Goal: Task Accomplishment & Management: Manage account settings

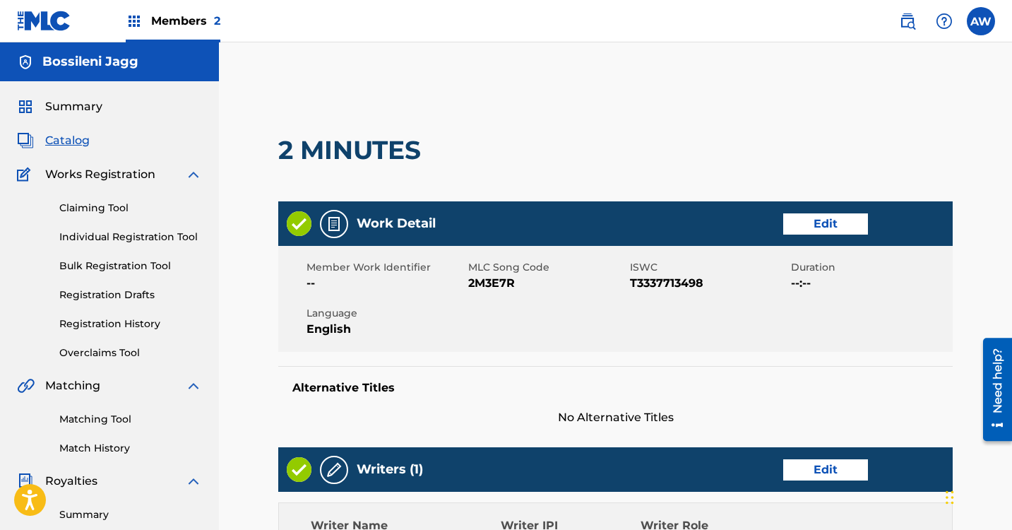
click at [52, 144] on span "Catalog" at bounding box center [67, 140] width 44 height 17
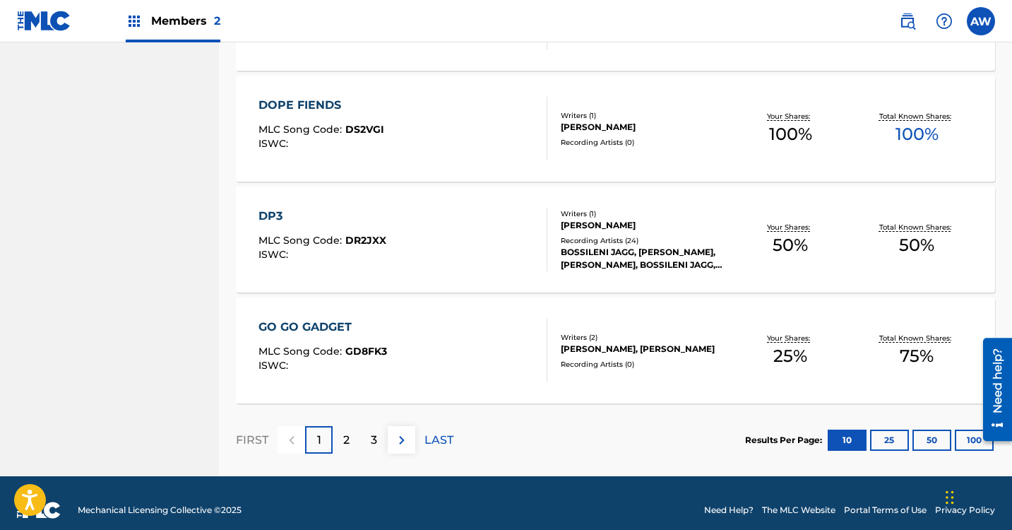
scroll to position [1084, 0]
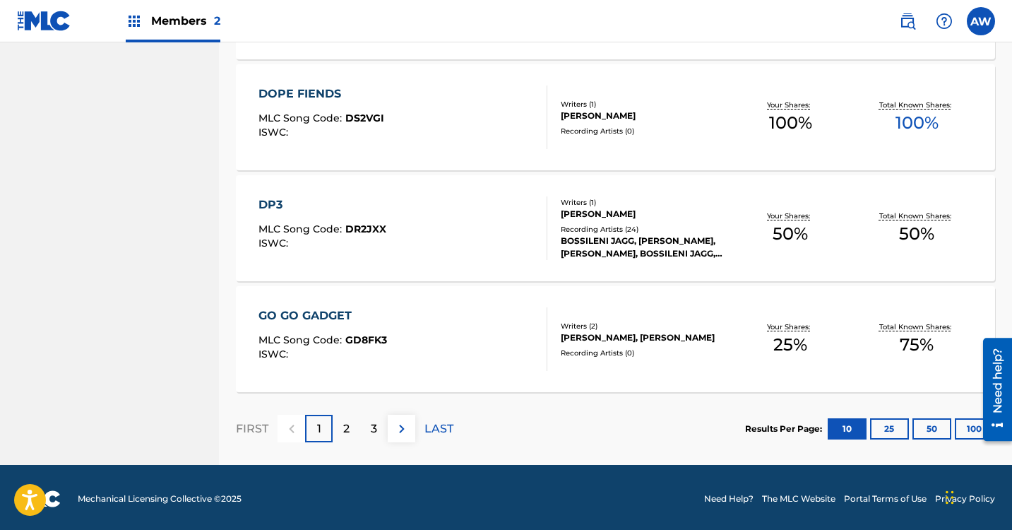
click at [347, 424] on p "2" at bounding box center [346, 428] width 6 height 17
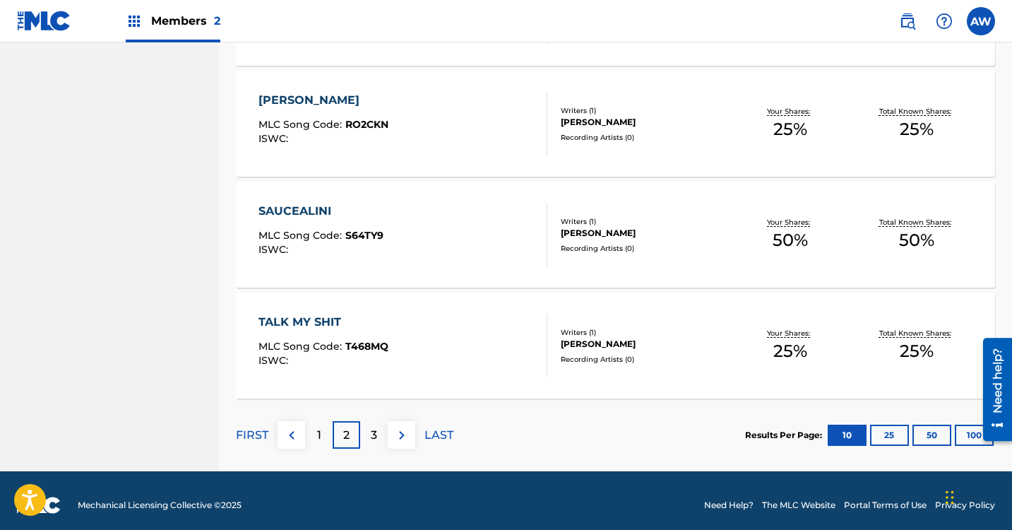
scroll to position [1087, 0]
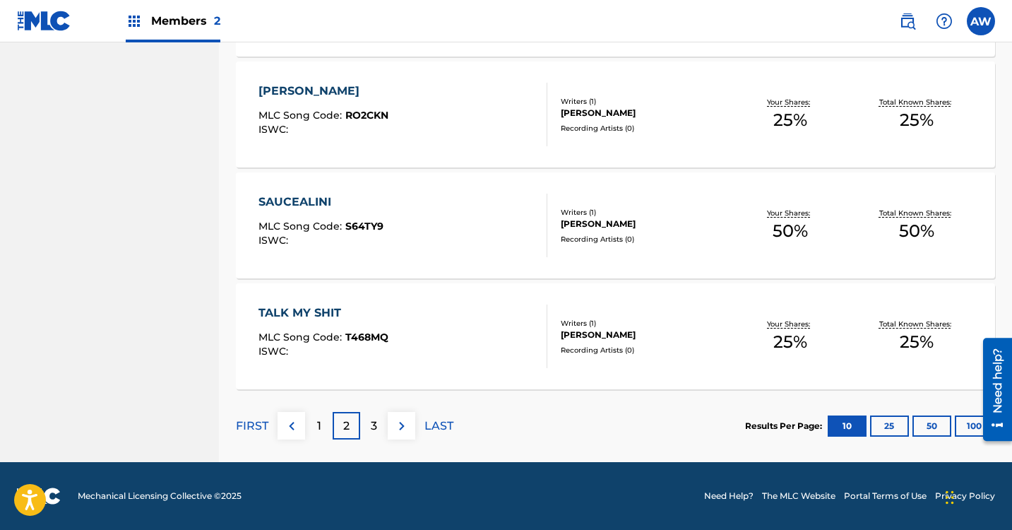
click at [398, 429] on img at bounding box center [401, 425] width 17 height 17
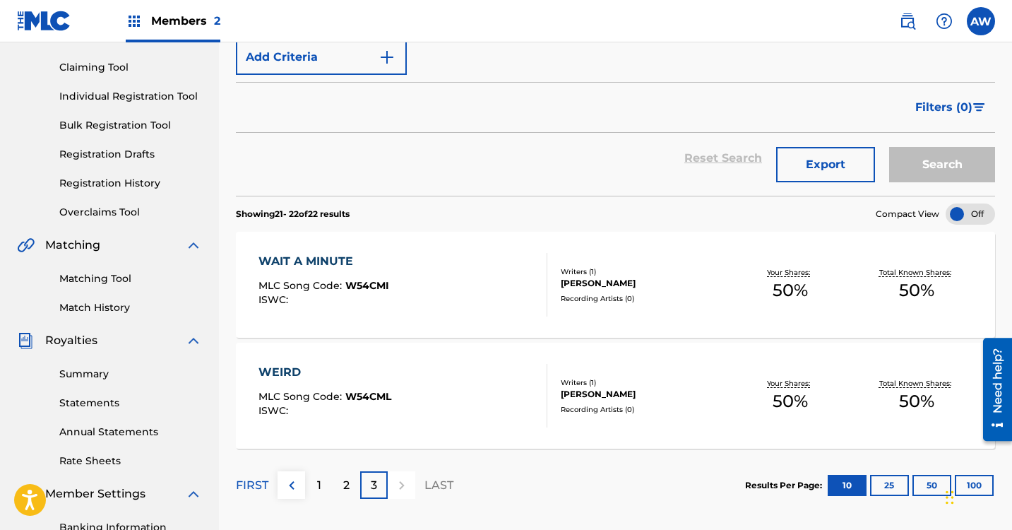
scroll to position [226, 0]
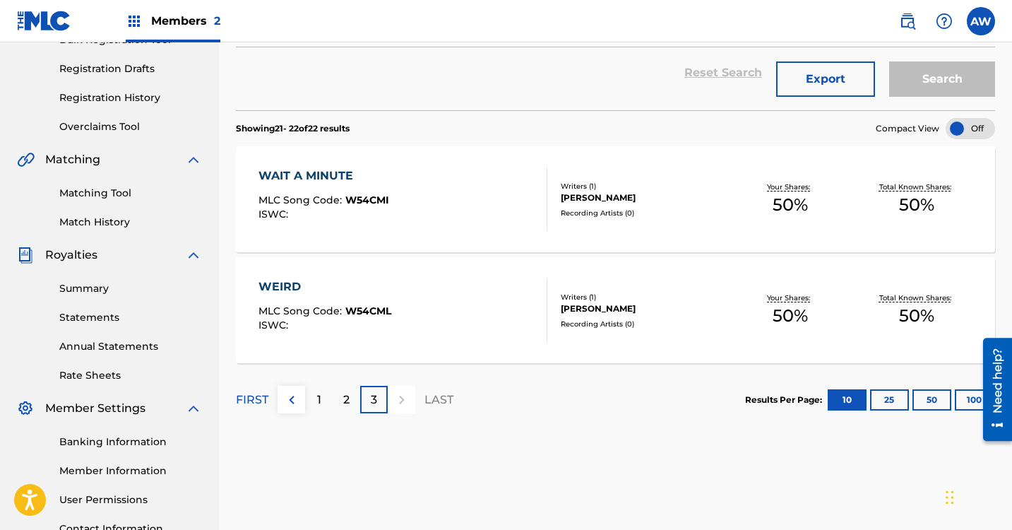
click at [292, 402] on img at bounding box center [291, 399] width 17 height 17
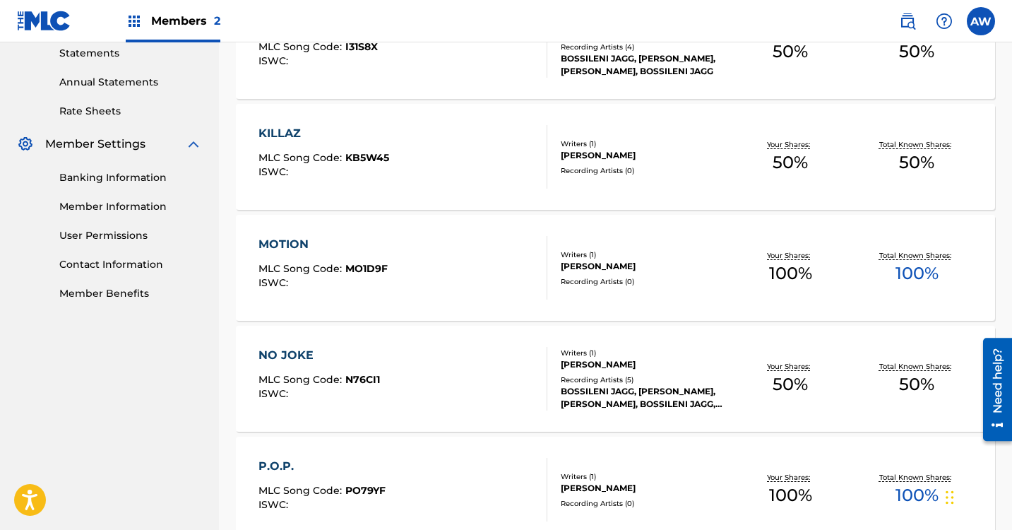
scroll to position [737, 0]
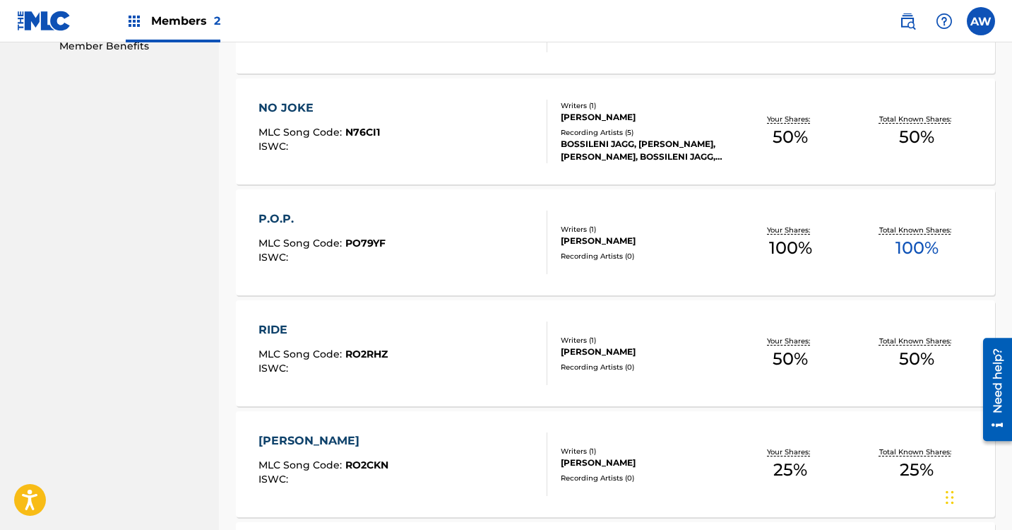
click at [438, 225] on div "P.O.P. MLC Song Code : PO79YF ISWC :" at bounding box center [402, 242] width 289 height 64
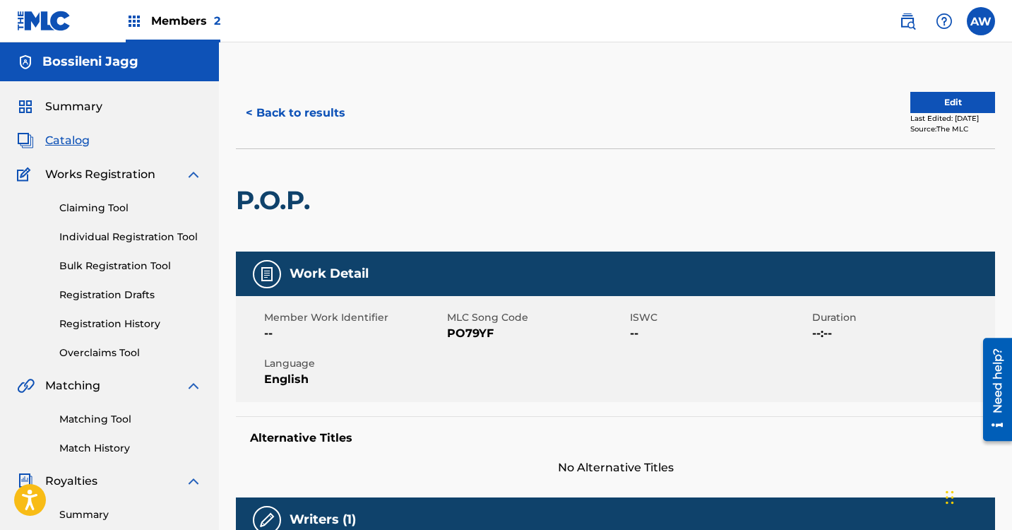
click at [296, 117] on button "< Back to results" at bounding box center [295, 112] width 119 height 35
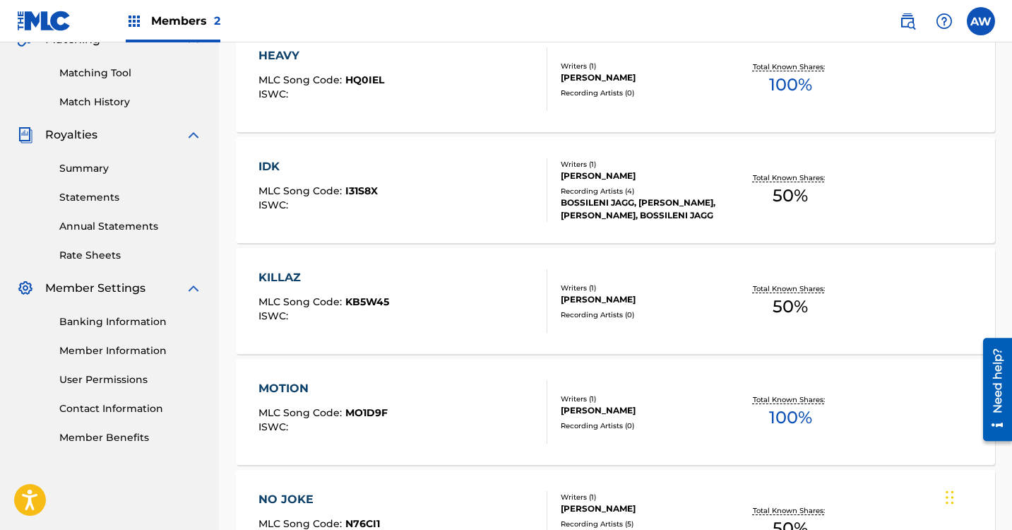
scroll to position [737, 0]
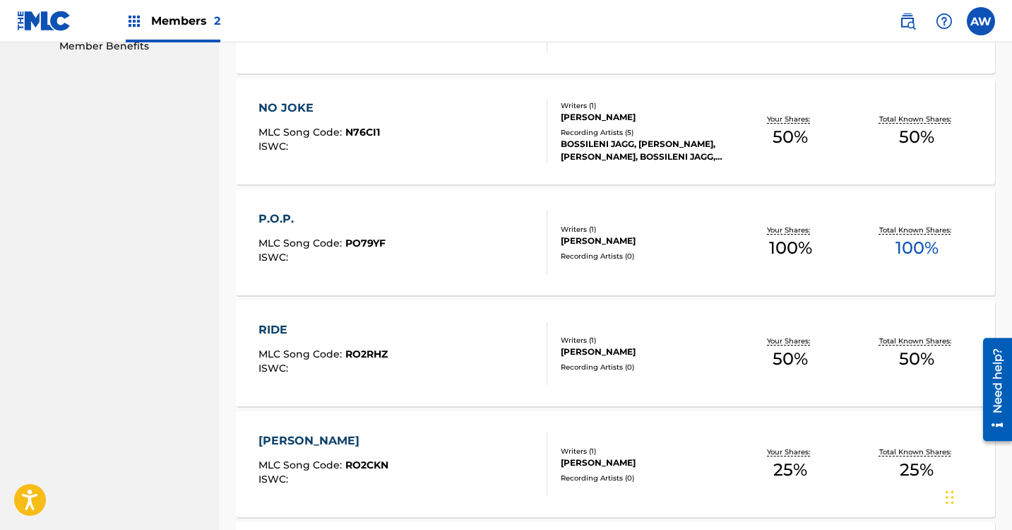
click at [405, 244] on div "P.O.P. MLC Song Code : PO79YF ISWC :" at bounding box center [402, 242] width 289 height 64
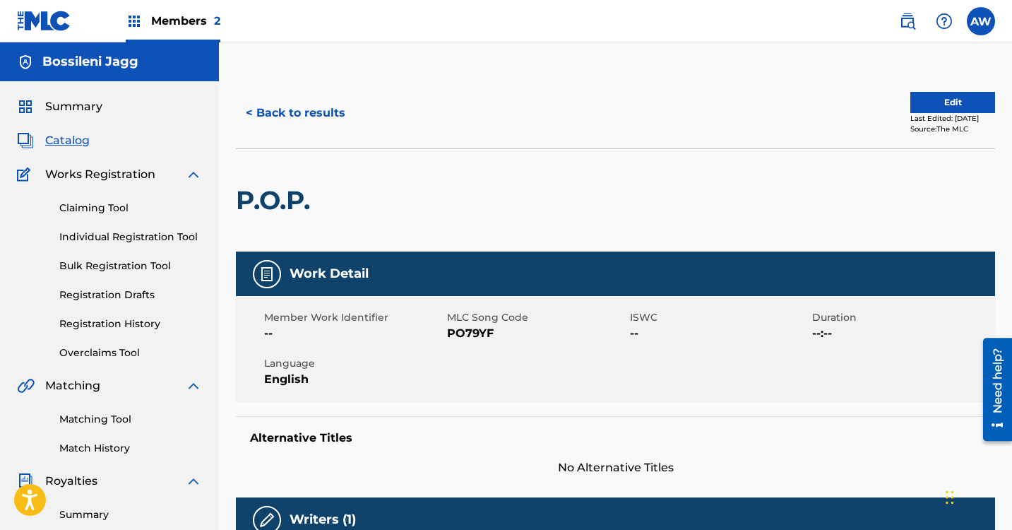
click at [938, 104] on button "Edit" at bounding box center [952, 102] width 85 height 21
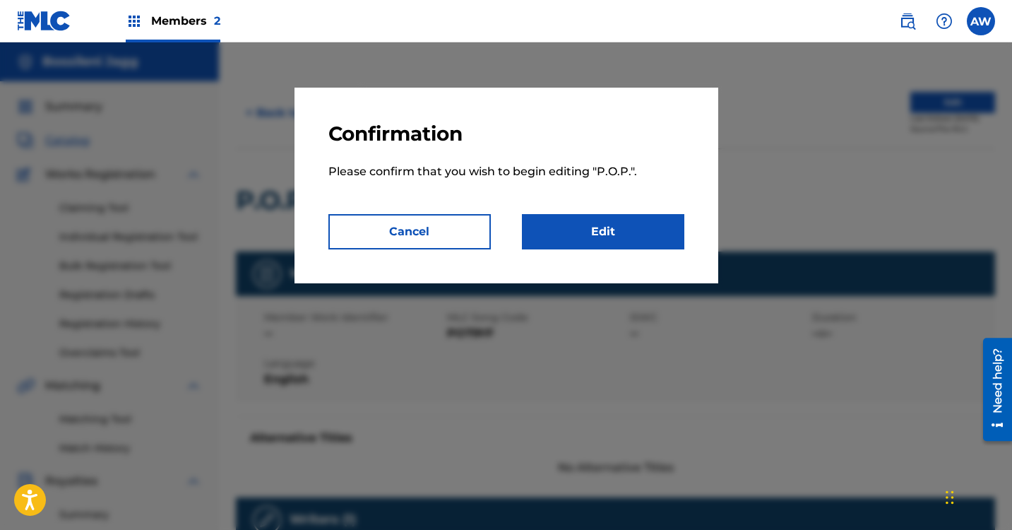
click at [625, 237] on link "Edit" at bounding box center [603, 231] width 162 height 35
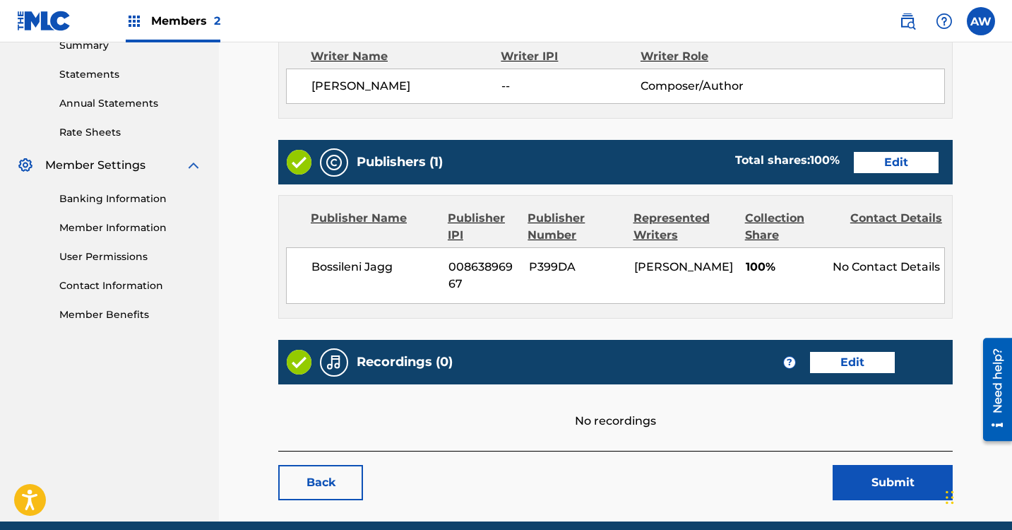
scroll to position [469, 0]
click at [854, 165] on link "Edit" at bounding box center [896, 162] width 85 height 21
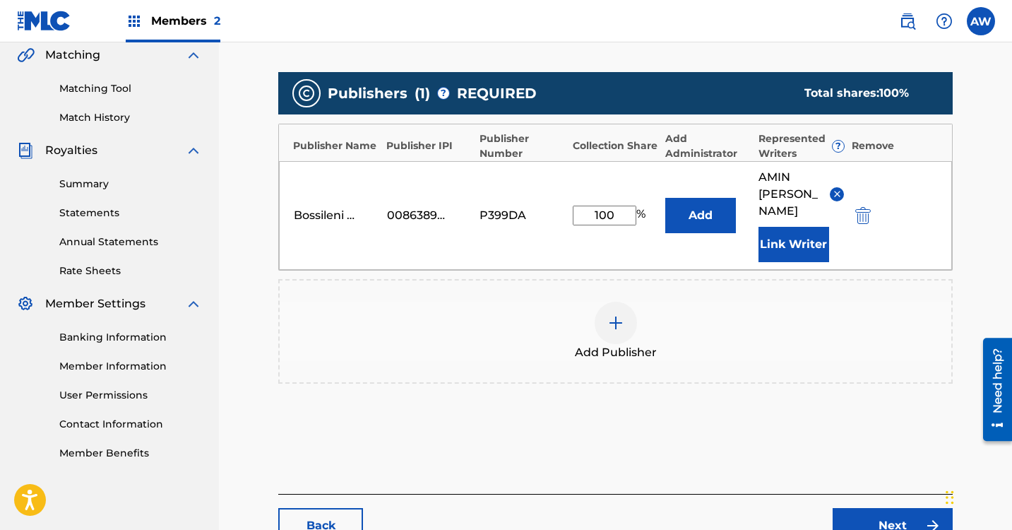
scroll to position [330, 0]
click at [615, 213] on input "100" at bounding box center [605, 215] width 64 height 20
type input "1"
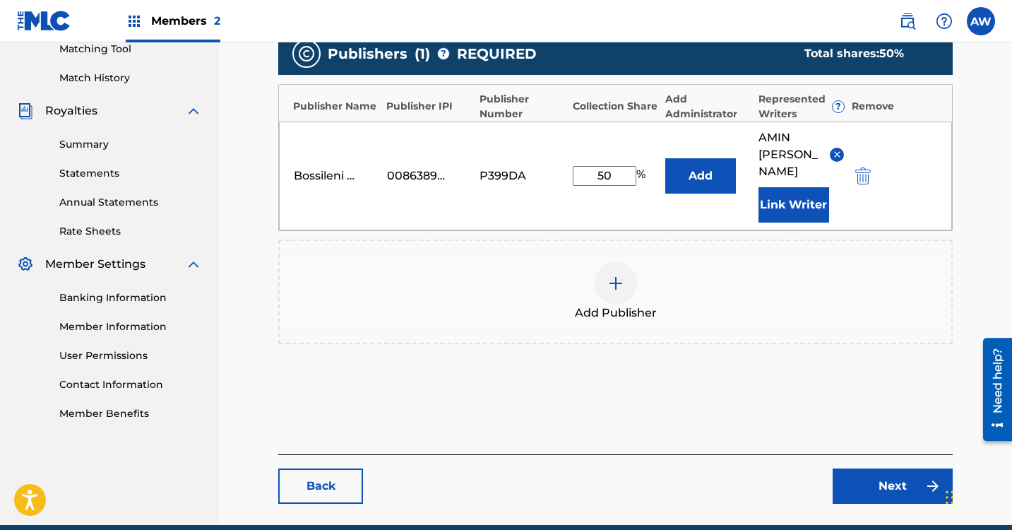
scroll to position [373, 0]
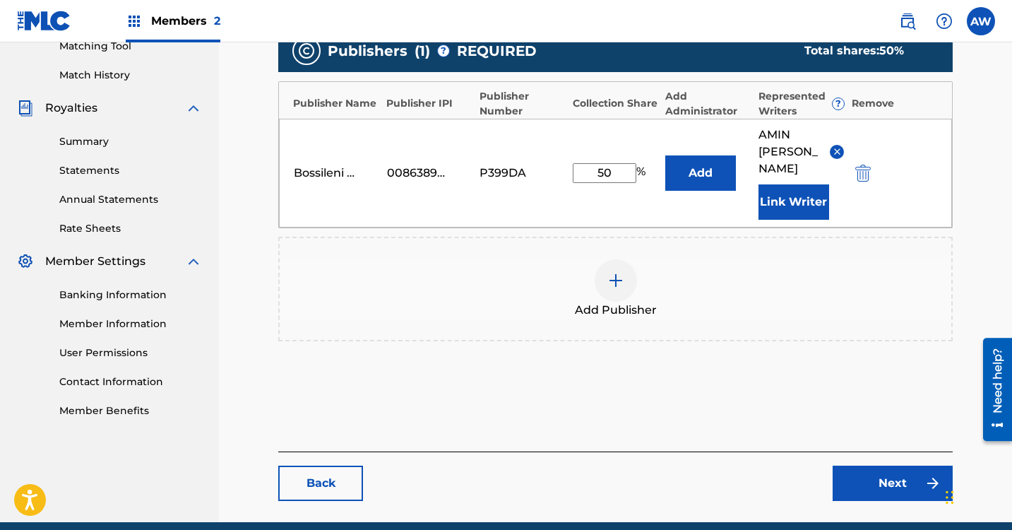
type input "50"
click at [892, 493] on link "Next" at bounding box center [892, 482] width 120 height 35
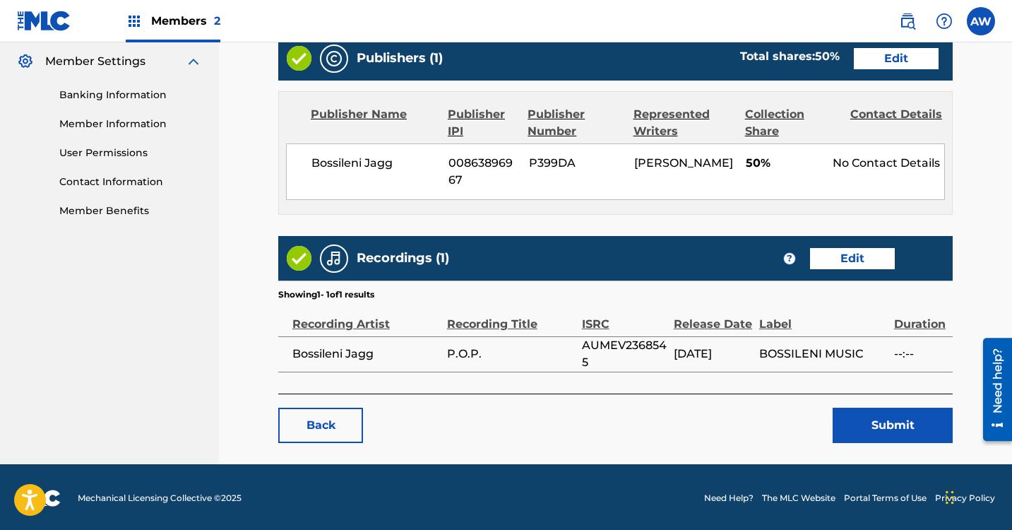
scroll to position [573, 0]
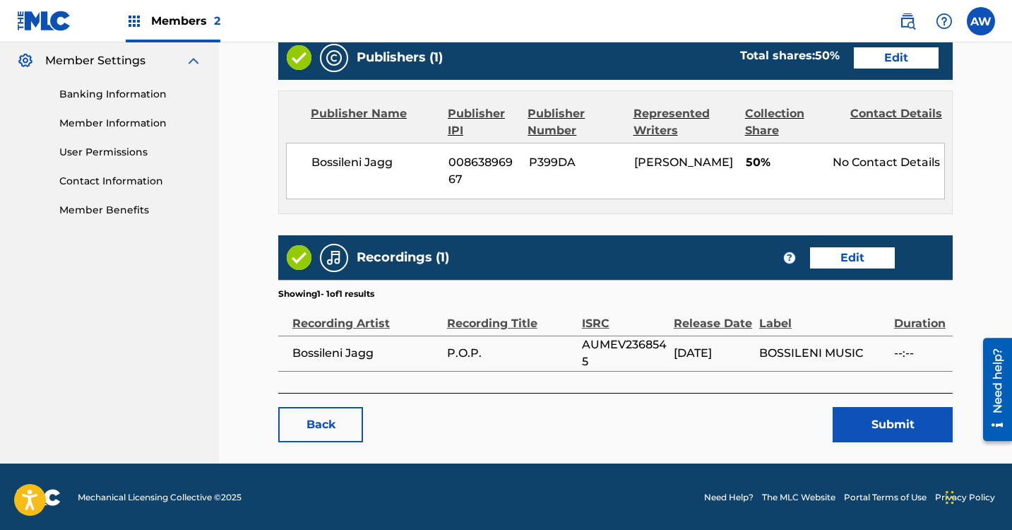
click at [894, 430] on button "Submit" at bounding box center [892, 424] width 120 height 35
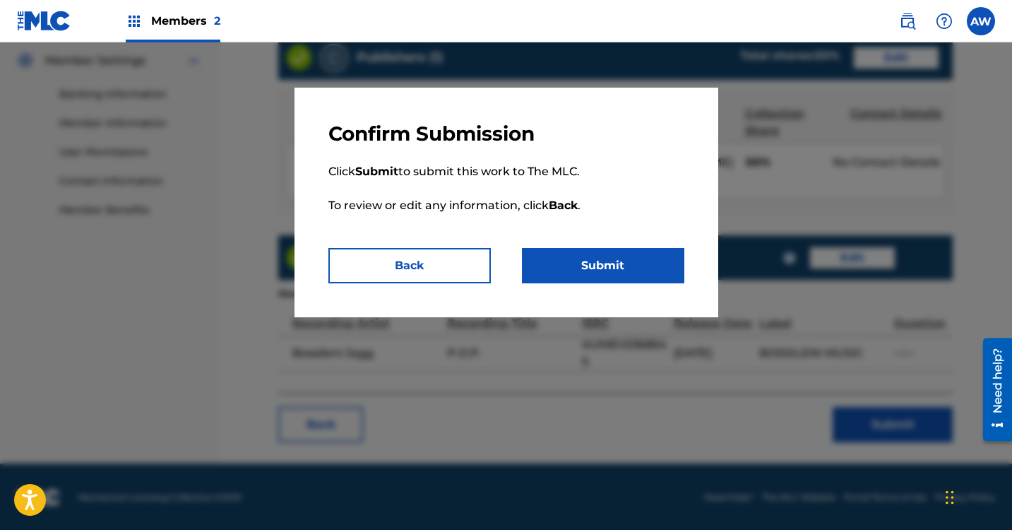
click at [576, 254] on button "Submit" at bounding box center [603, 265] width 162 height 35
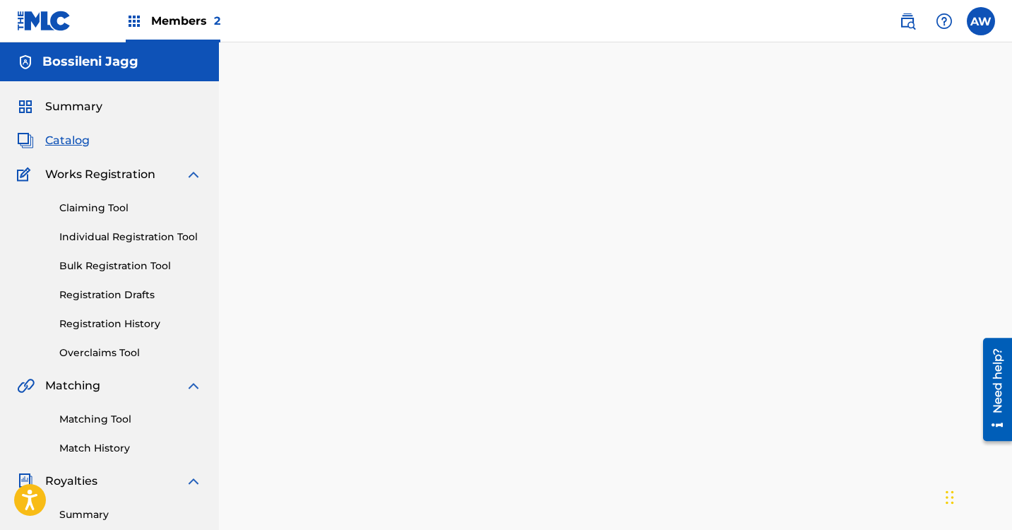
click at [64, 143] on span "Catalog" at bounding box center [67, 140] width 44 height 17
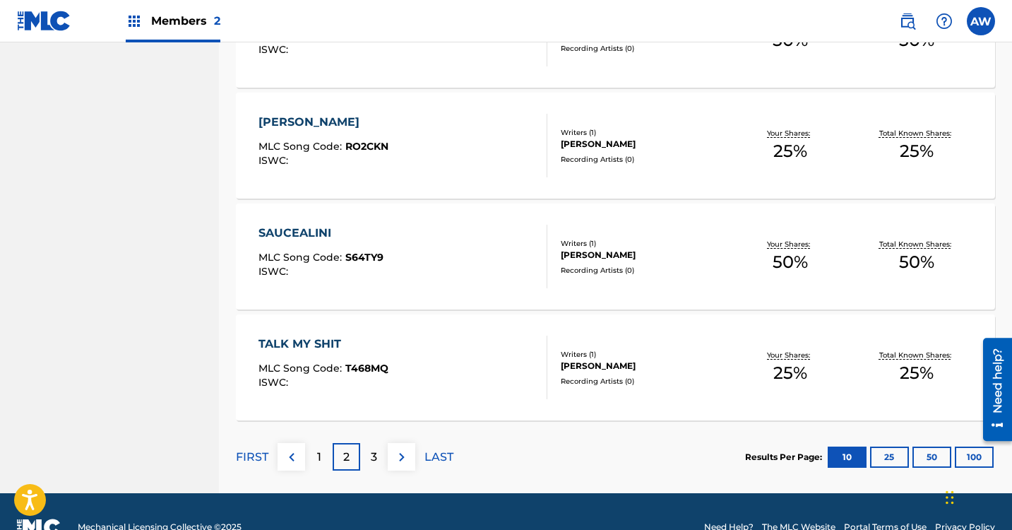
scroll to position [1056, 0]
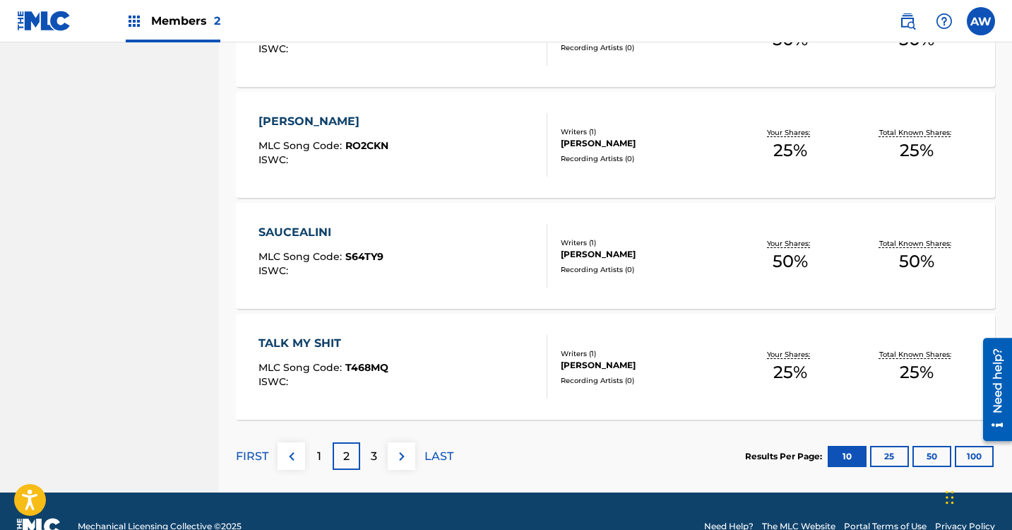
click at [381, 458] on div "3" at bounding box center [374, 456] width 28 height 28
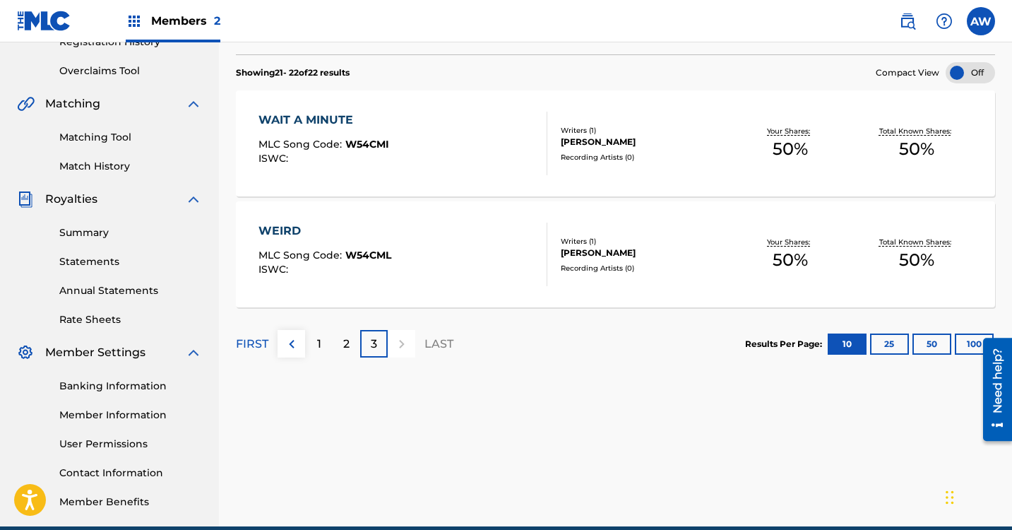
scroll to position [281, 0]
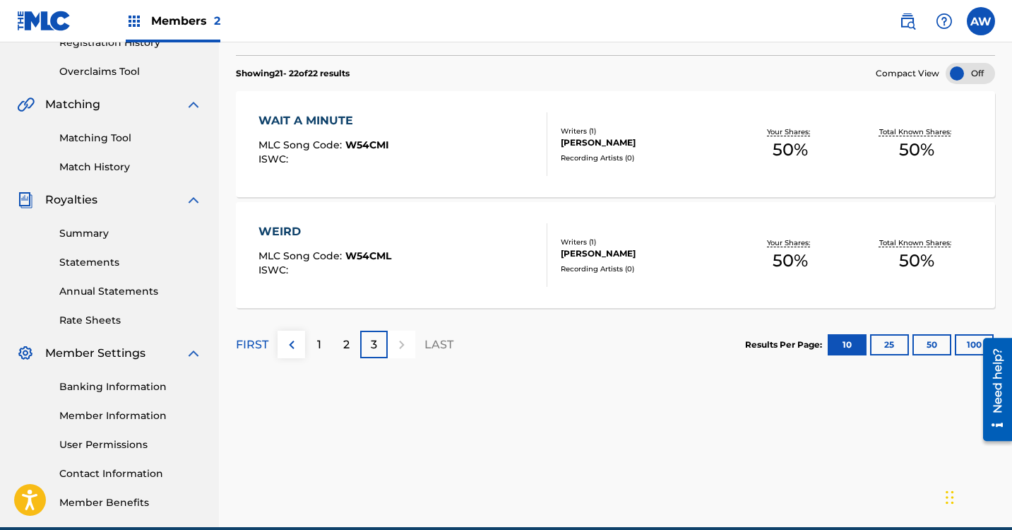
click at [321, 344] on div "1" at bounding box center [319, 344] width 28 height 28
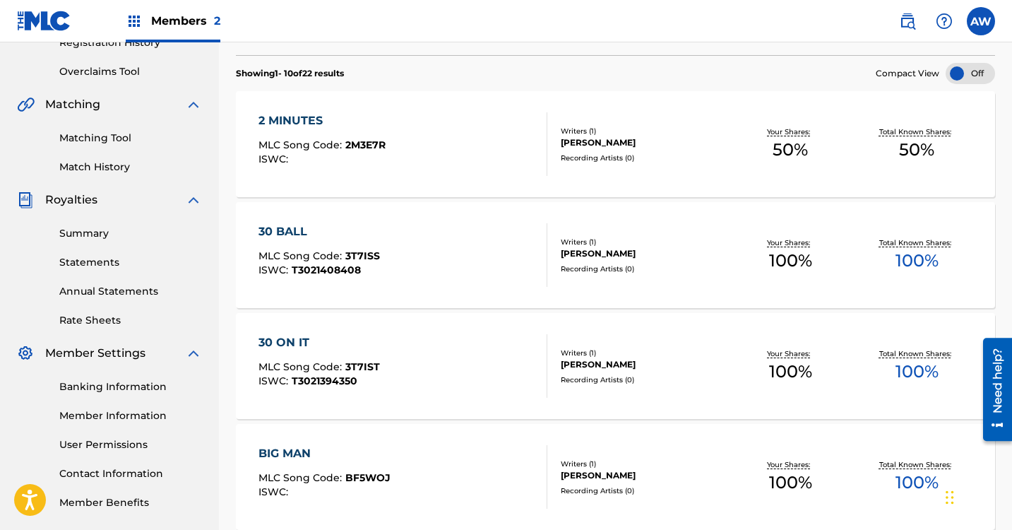
click at [438, 158] on div "2 MINUTES MLC Song Code : 2M3E7R ISWC :" at bounding box center [402, 144] width 289 height 64
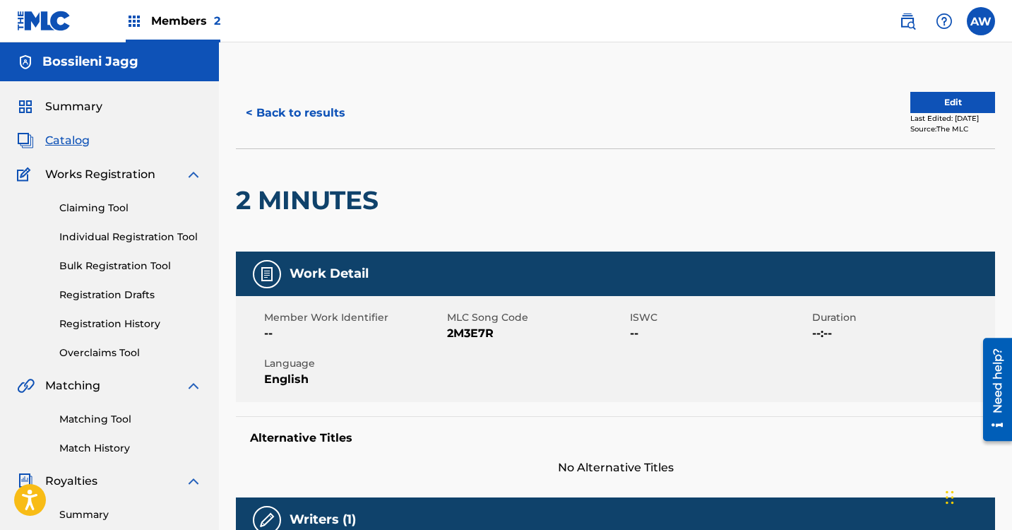
click at [910, 109] on button "Edit" at bounding box center [952, 102] width 85 height 21
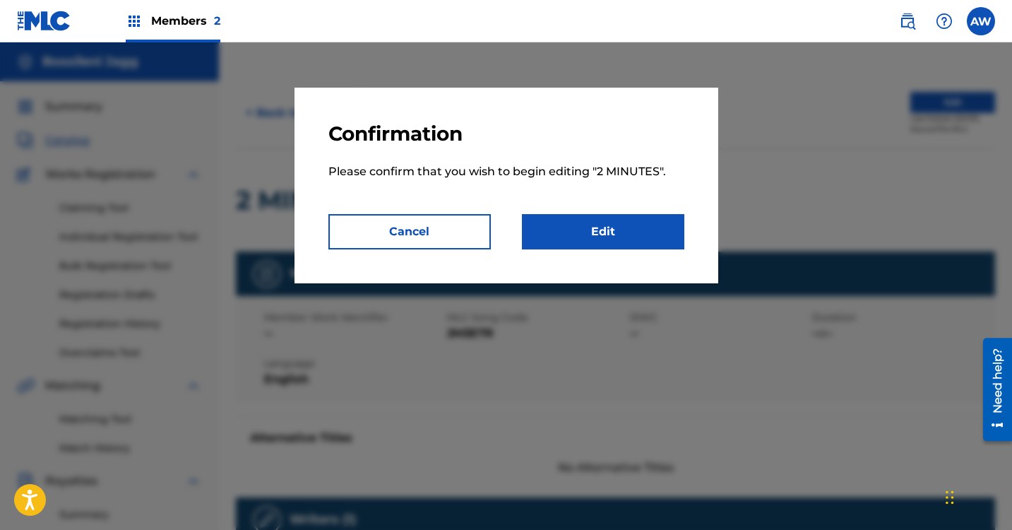
click at [577, 243] on link "Edit" at bounding box center [603, 231] width 162 height 35
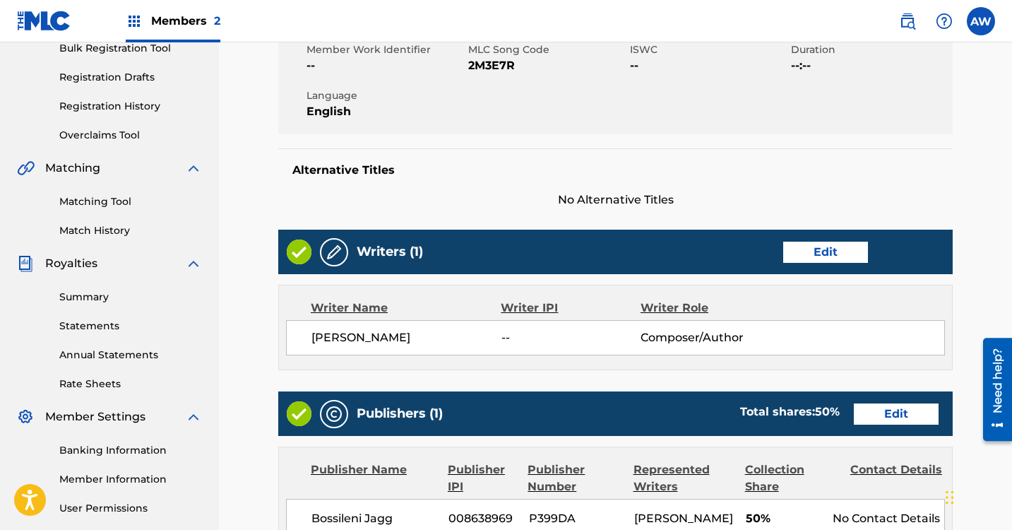
scroll to position [232, 0]
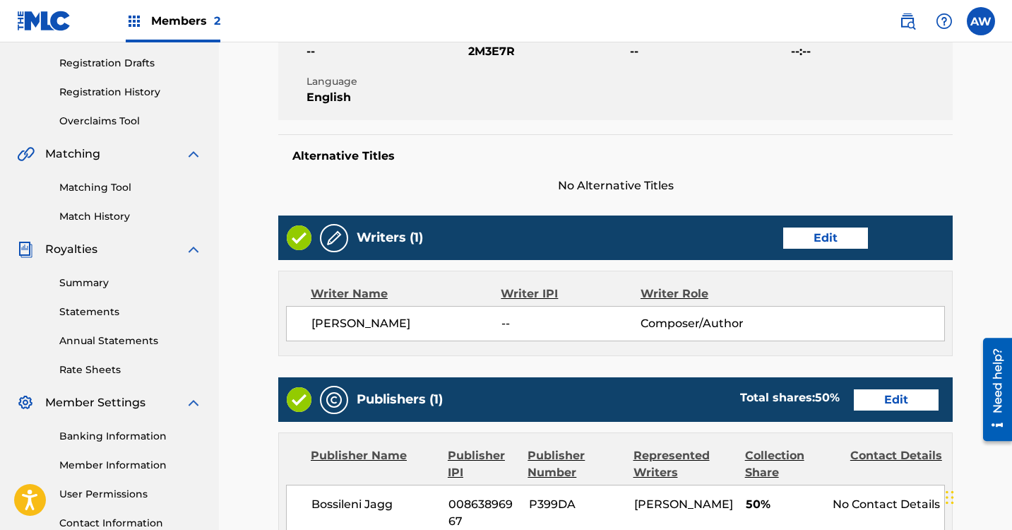
click at [815, 234] on link "Edit" at bounding box center [825, 237] width 85 height 21
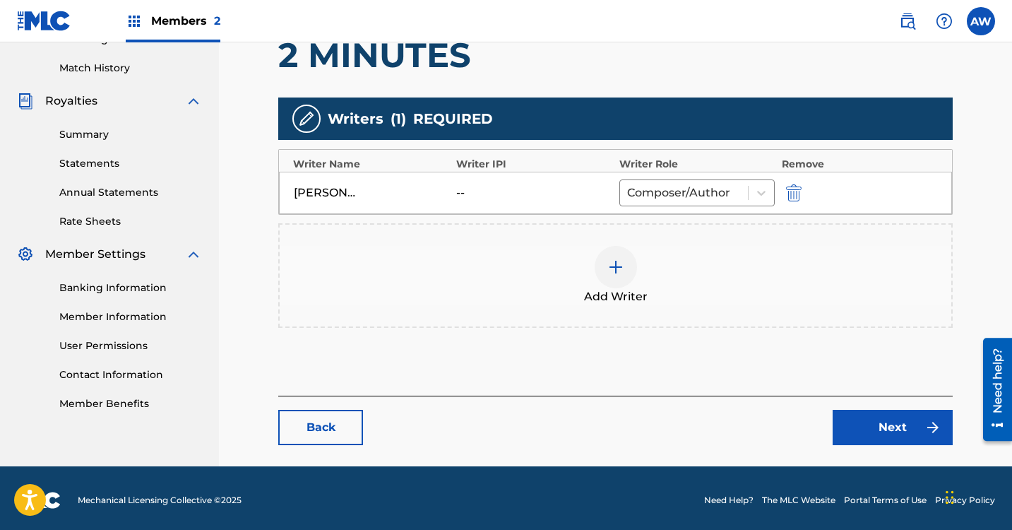
scroll to position [384, 0]
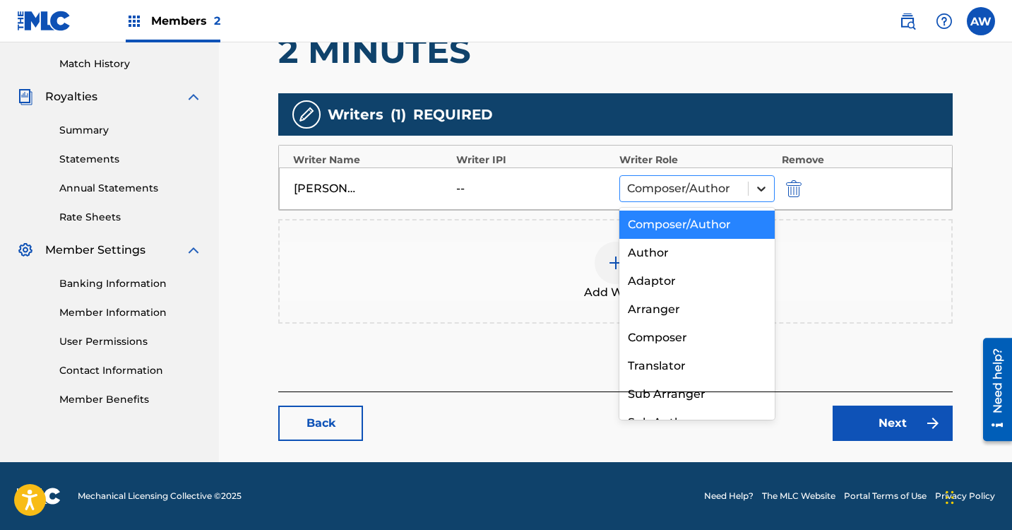
click at [758, 188] on icon at bounding box center [761, 188] width 8 height 5
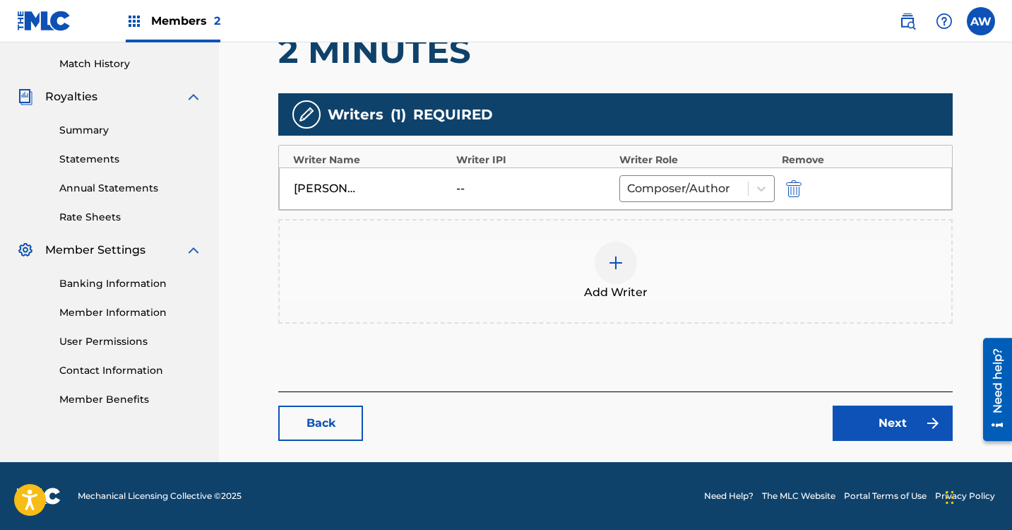
click at [504, 351] on div "Add Writers & Roles Enter all writer(s) and their roles. A full list of writer …" at bounding box center [615, 142] width 674 height 499
click at [341, 428] on link "Back" at bounding box center [320, 422] width 85 height 35
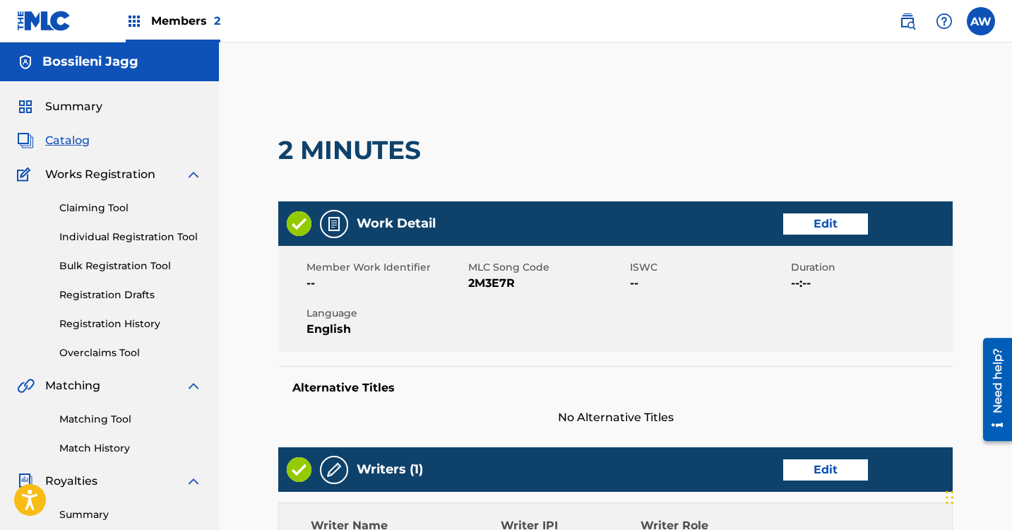
click at [70, 141] on span "Catalog" at bounding box center [67, 140] width 44 height 17
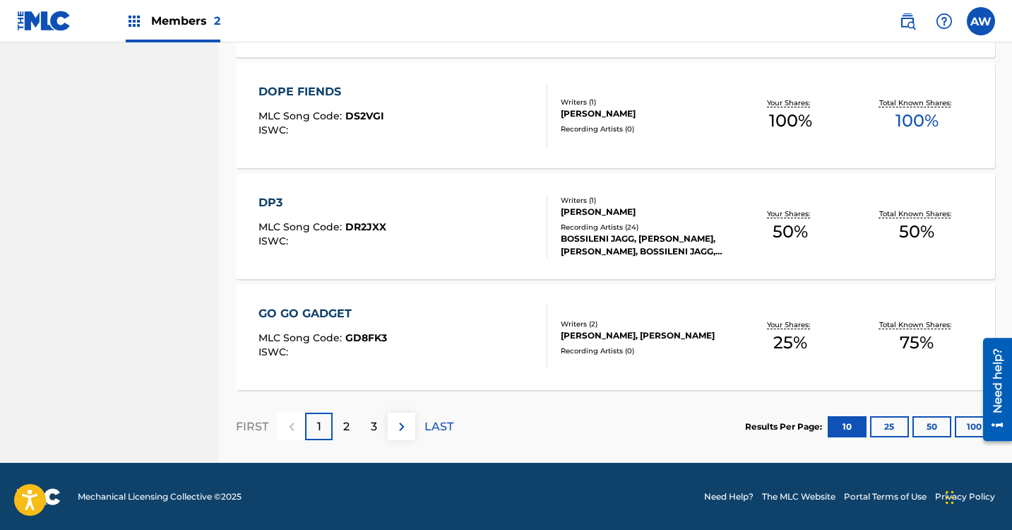
scroll to position [1087, 0]
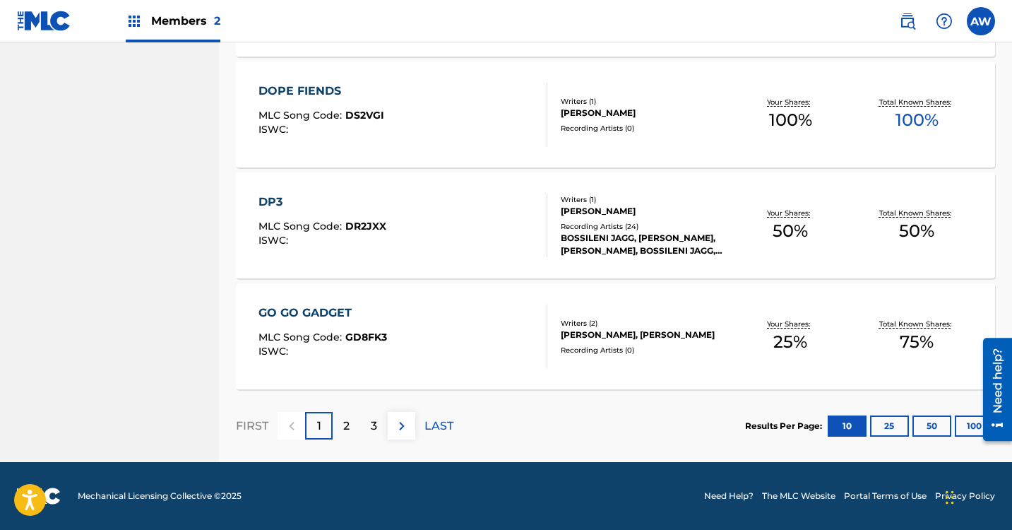
click at [453, 333] on div "GO GO GADGET MLC Song Code : GD8FK3 ISWC :" at bounding box center [402, 336] width 289 height 64
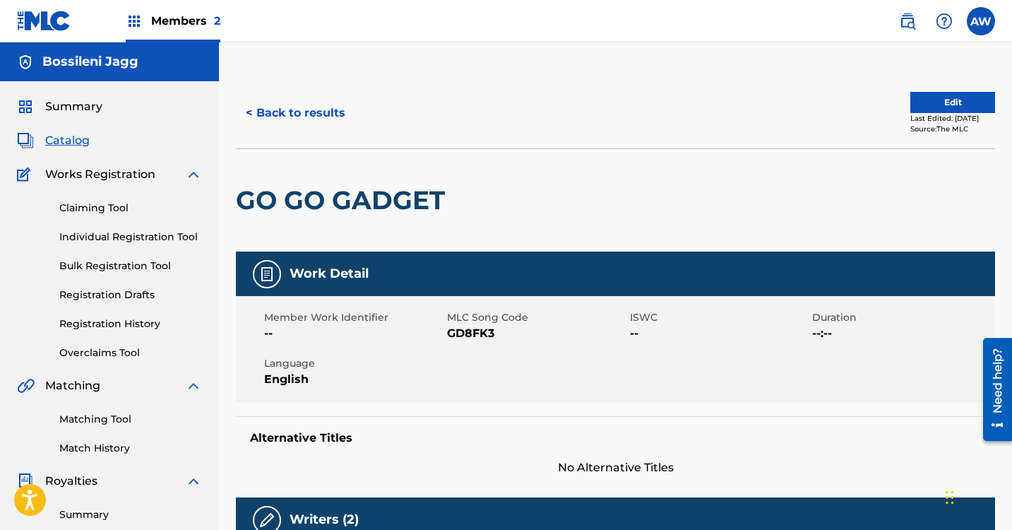
click at [302, 112] on button "< Back to results" at bounding box center [295, 112] width 119 height 35
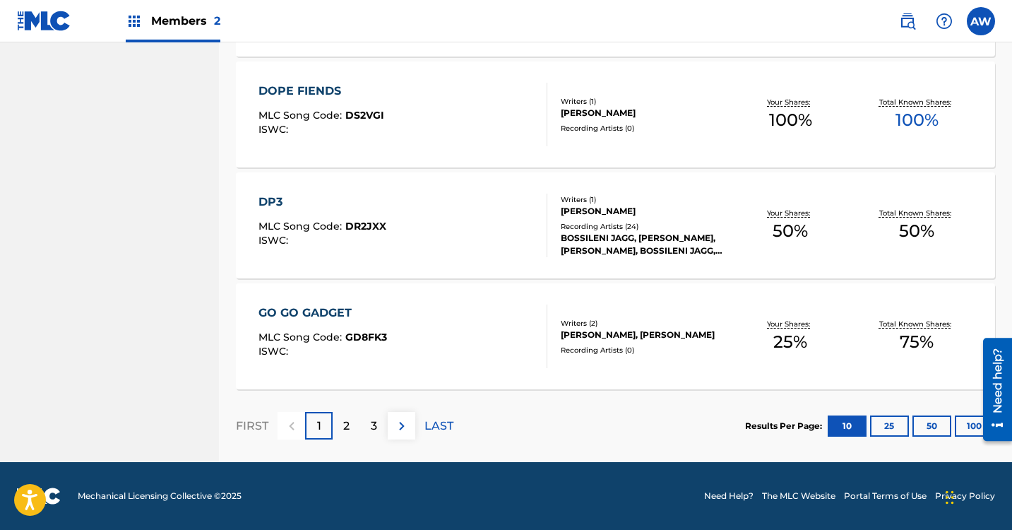
scroll to position [1084, 0]
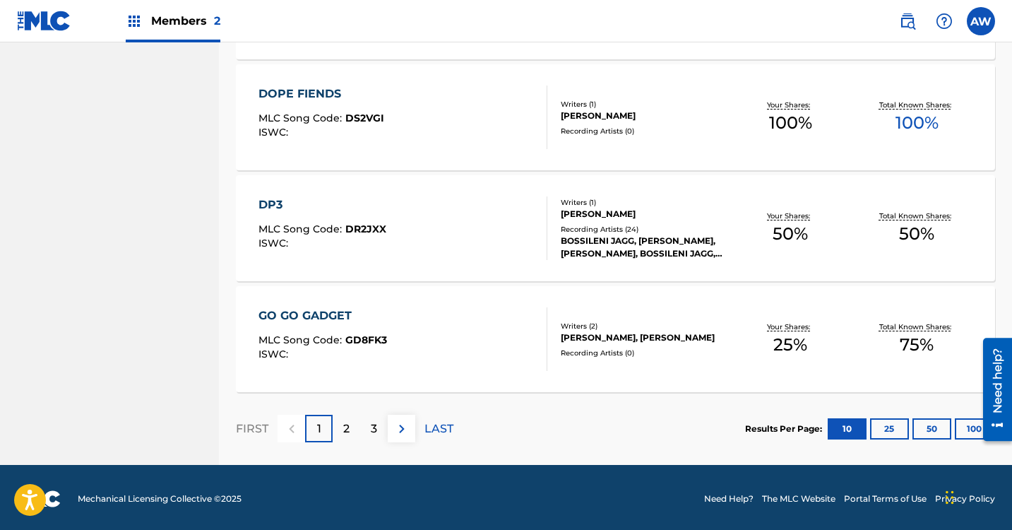
click at [438, 349] on div "GO GO GADGET MLC Song Code : GD8FK3 ISWC :" at bounding box center [402, 339] width 289 height 64
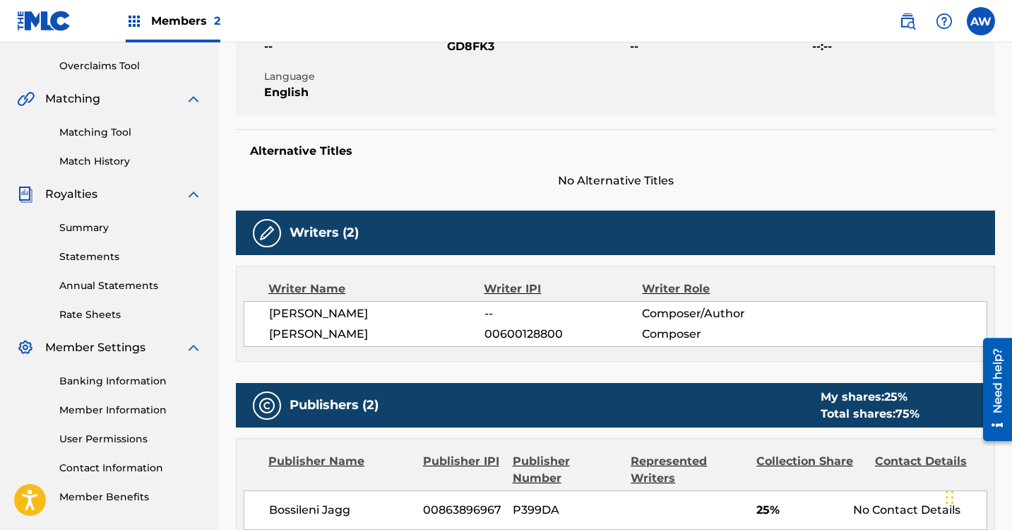
scroll to position [114, 0]
